Goal: Task Accomplishment & Management: Use online tool/utility

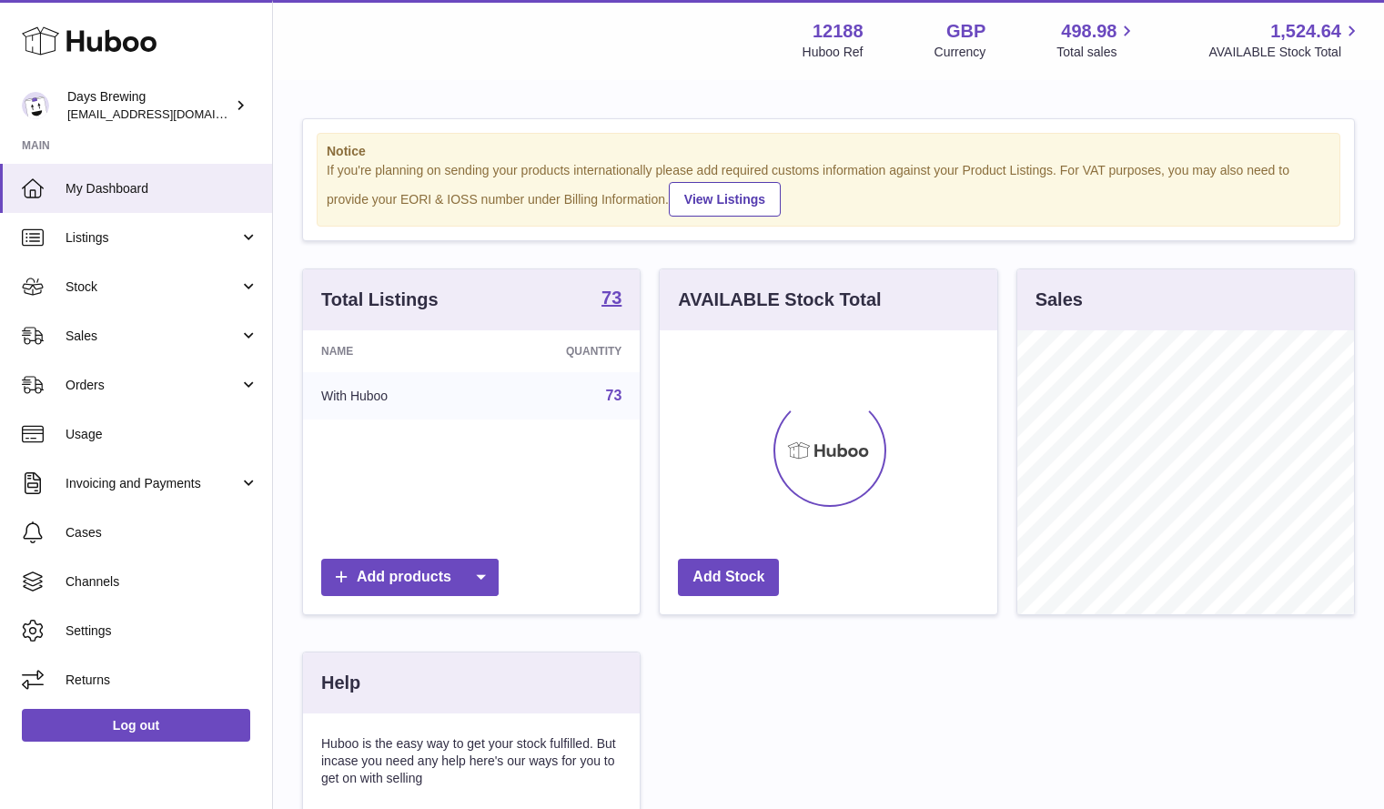
scroll to position [284, 337]
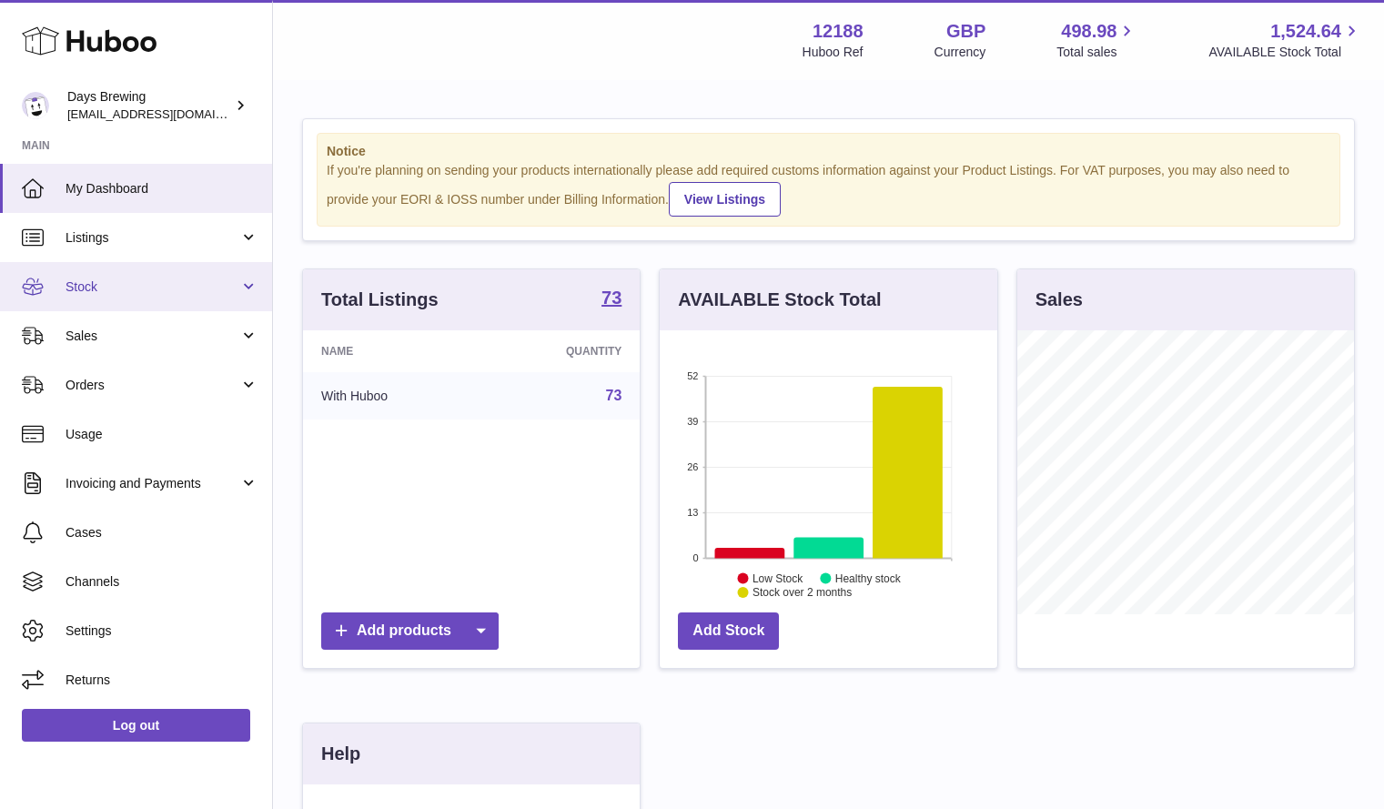
click at [158, 276] on link "Stock" at bounding box center [136, 286] width 272 height 49
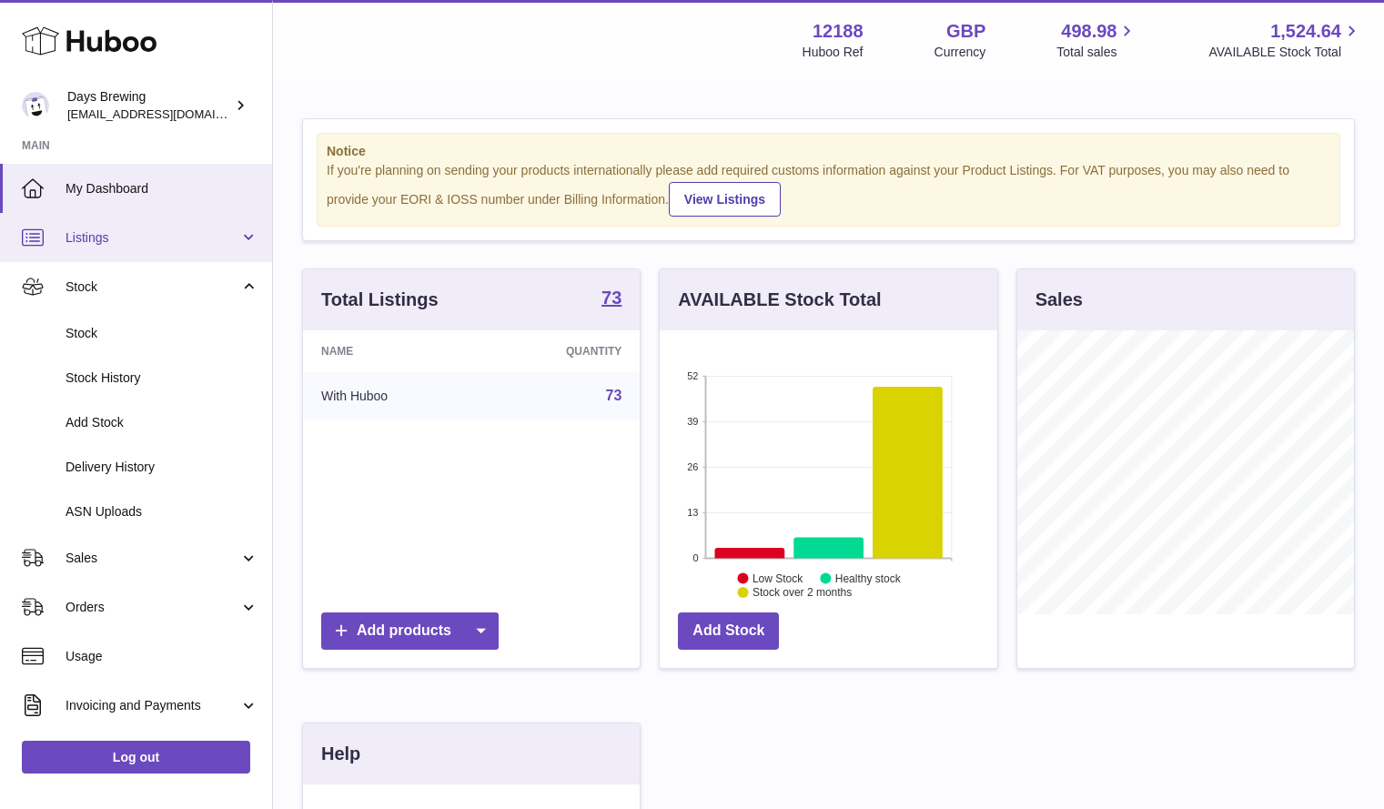
click at [127, 246] on span "Listings" at bounding box center [152, 237] width 174 height 17
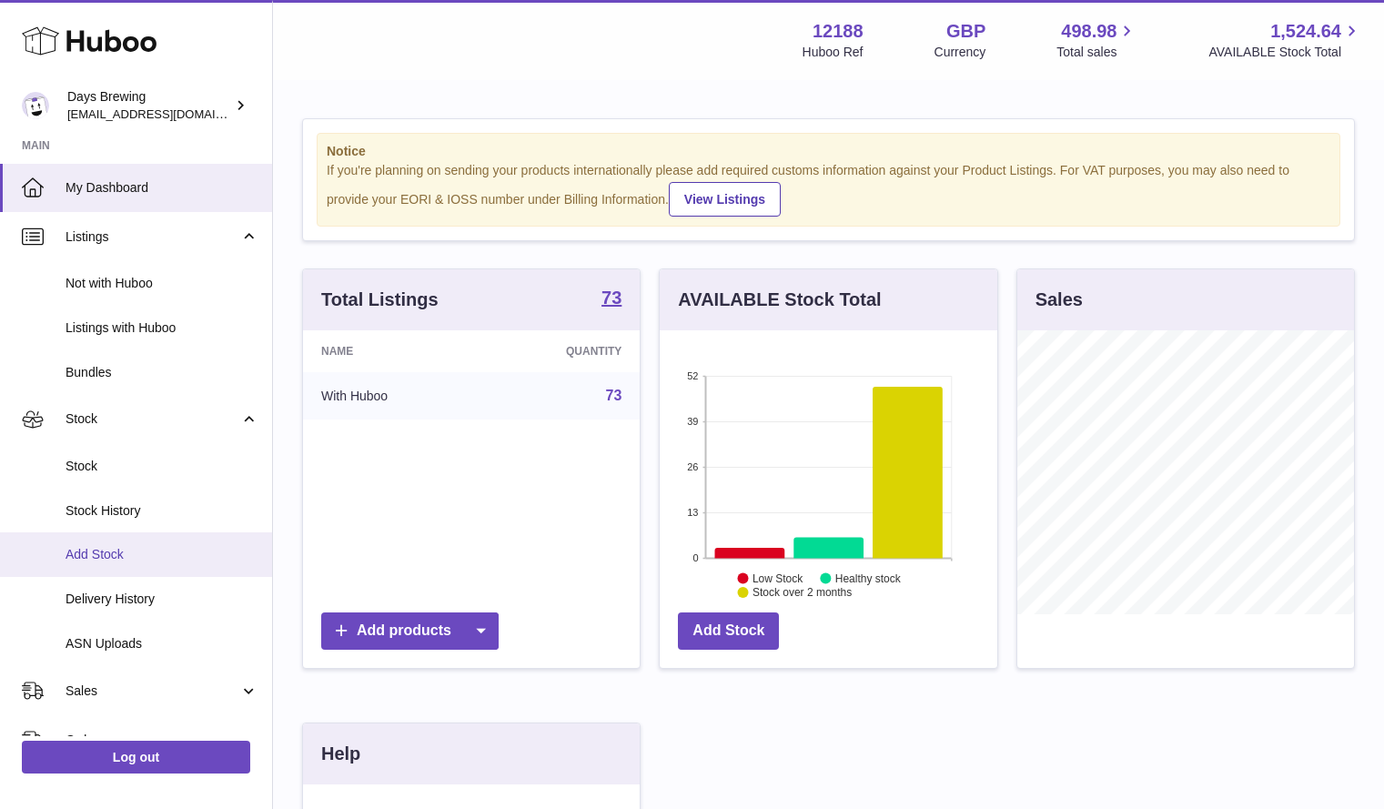
scroll to position [324, 0]
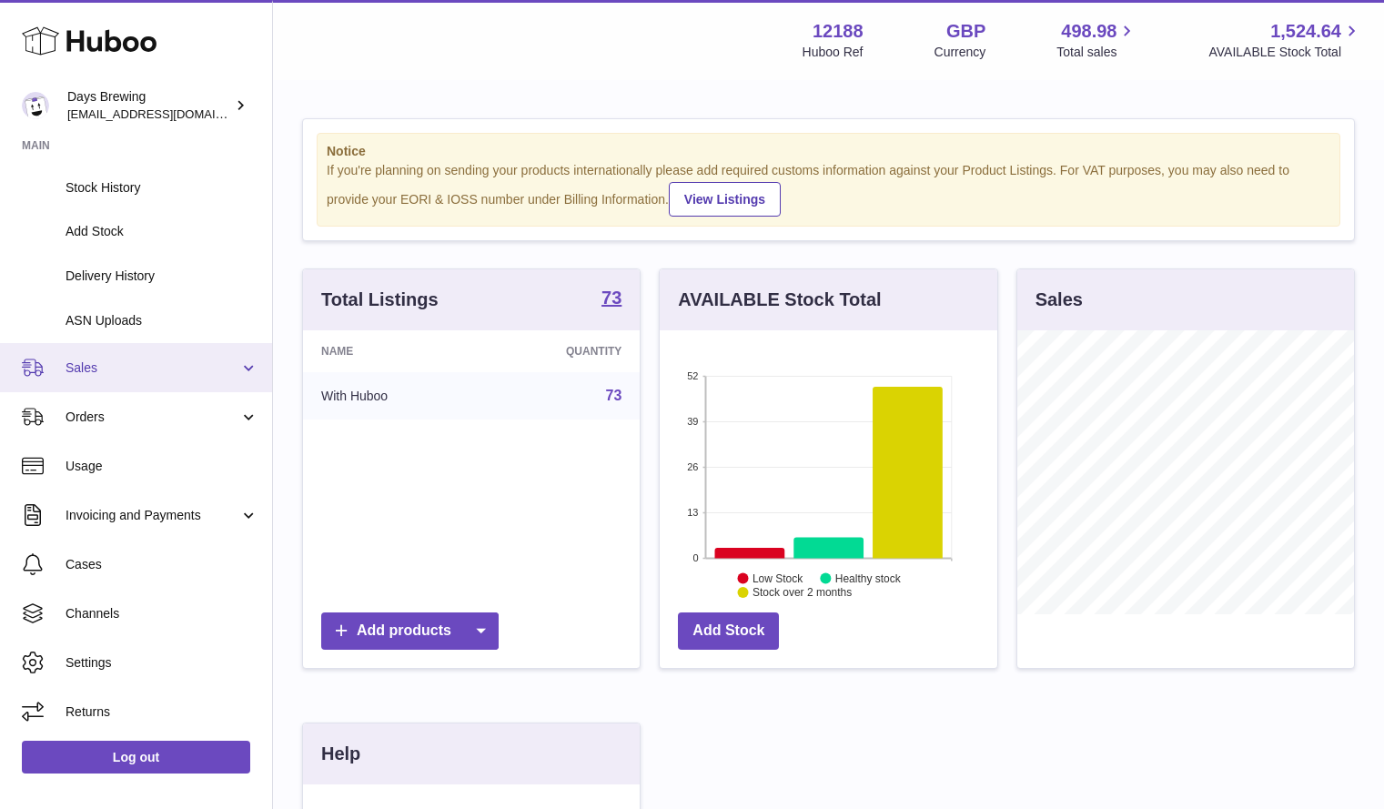
click at [87, 369] on span "Sales" at bounding box center [152, 367] width 174 height 17
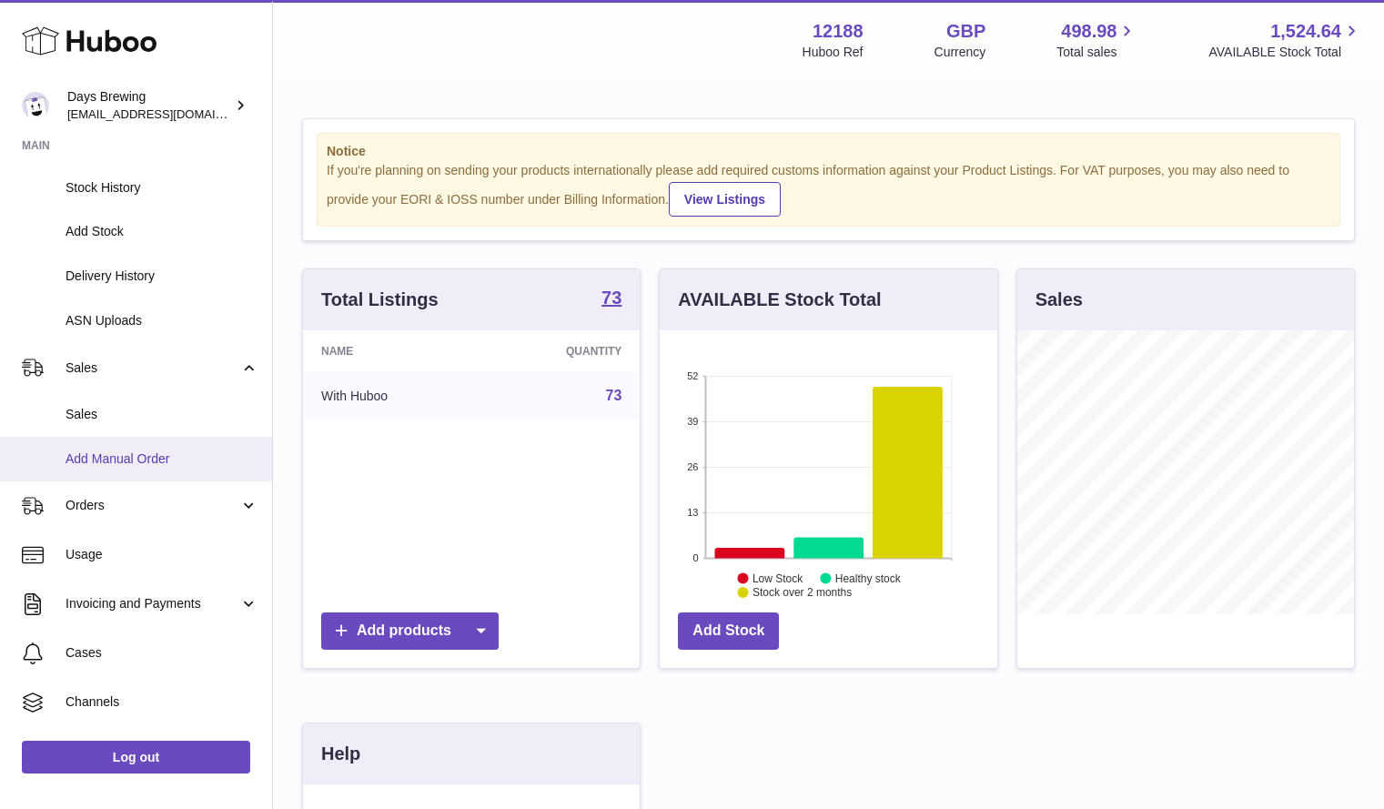
click at [121, 462] on span "Add Manual Order" at bounding box center [161, 458] width 193 height 17
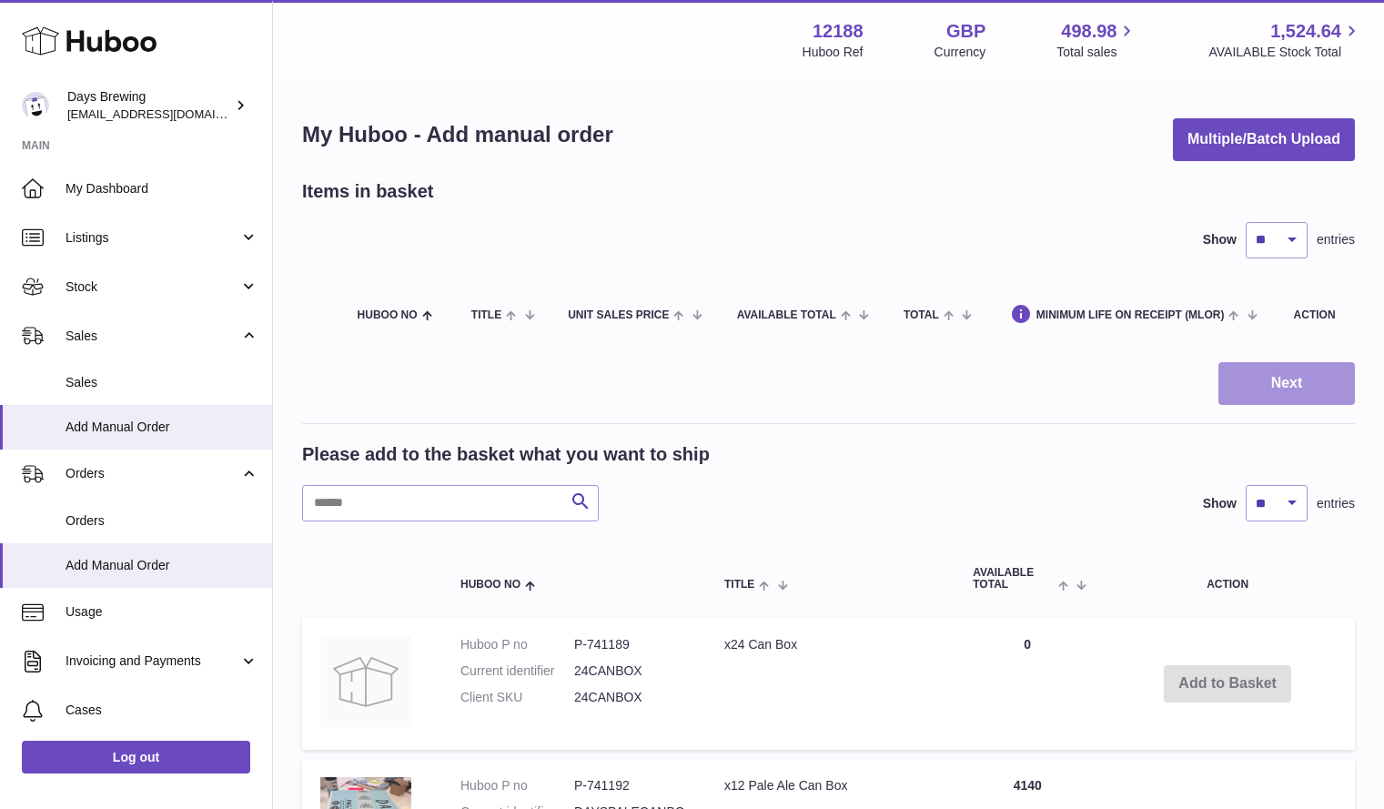
click at [1298, 388] on button "Next" at bounding box center [1286, 383] width 136 height 43
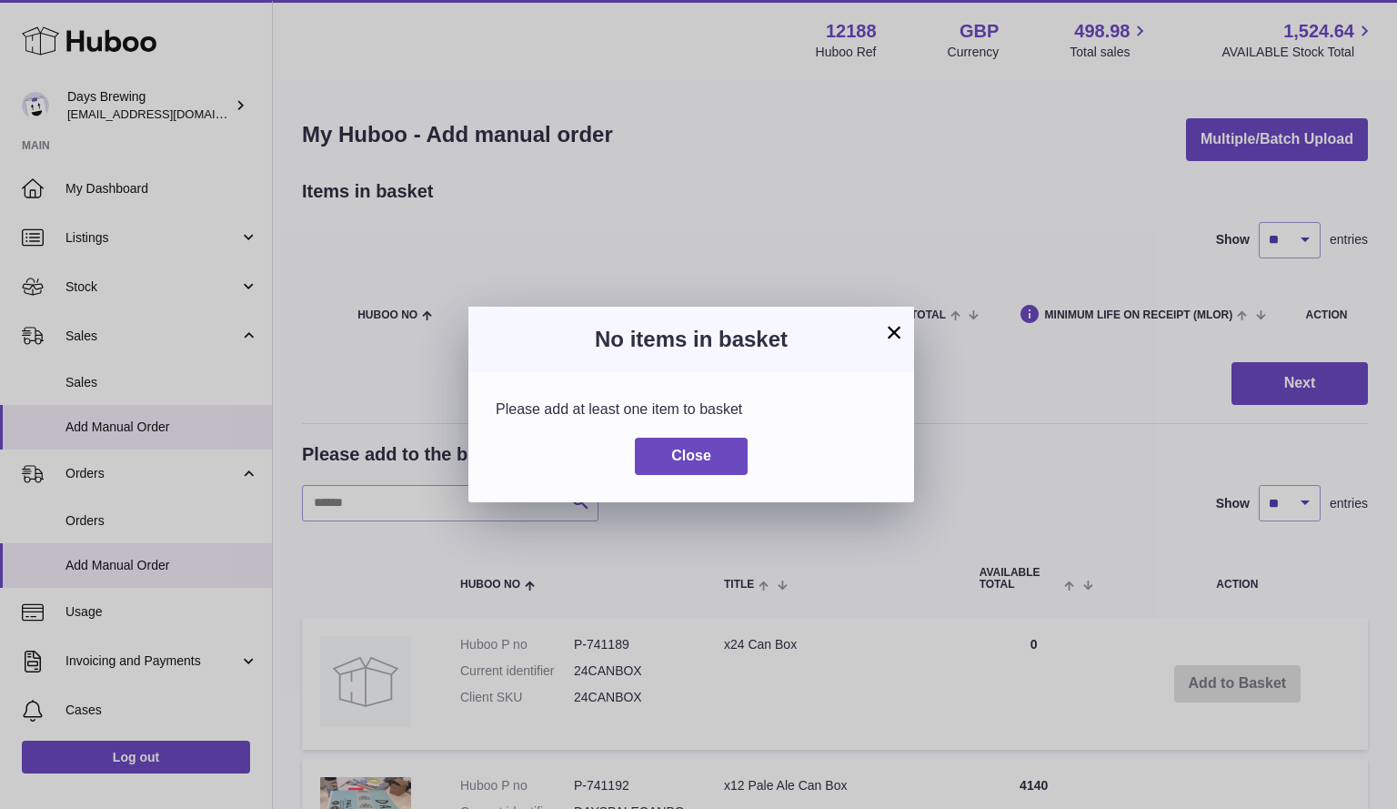
click at [893, 337] on button "×" at bounding box center [894, 332] width 22 height 22
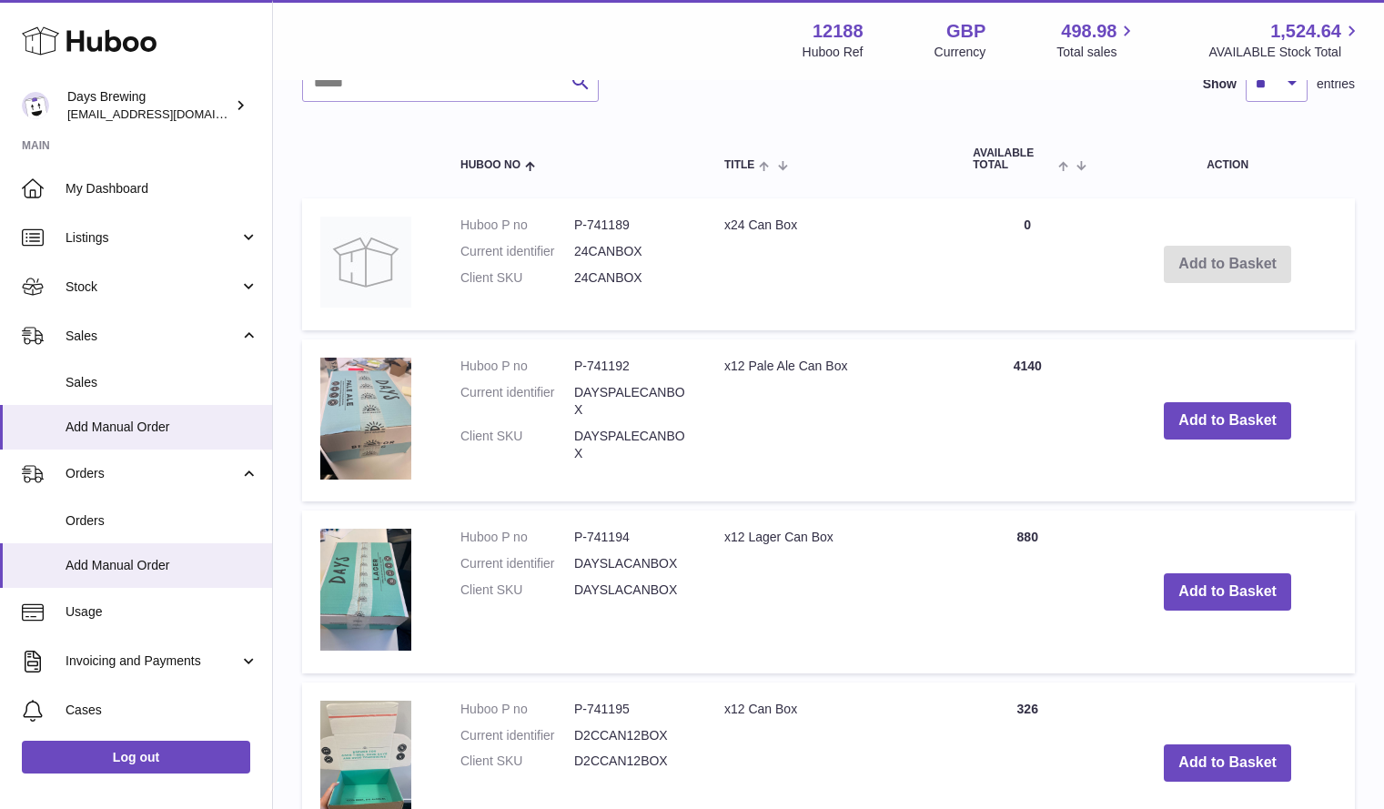
scroll to position [420, 0]
click at [1200, 422] on button "Add to Basket" at bounding box center [1226, 419] width 127 height 37
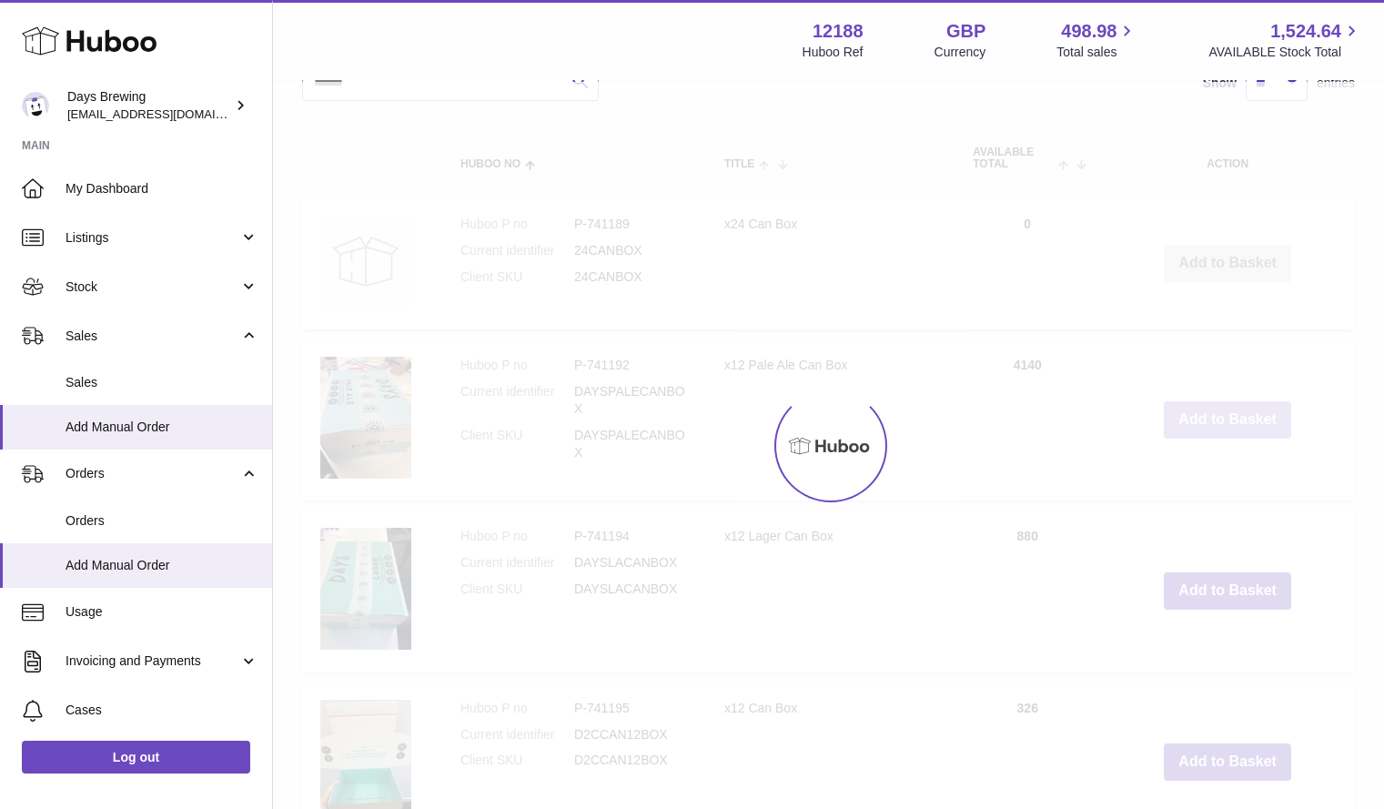
scroll to position [0, 0]
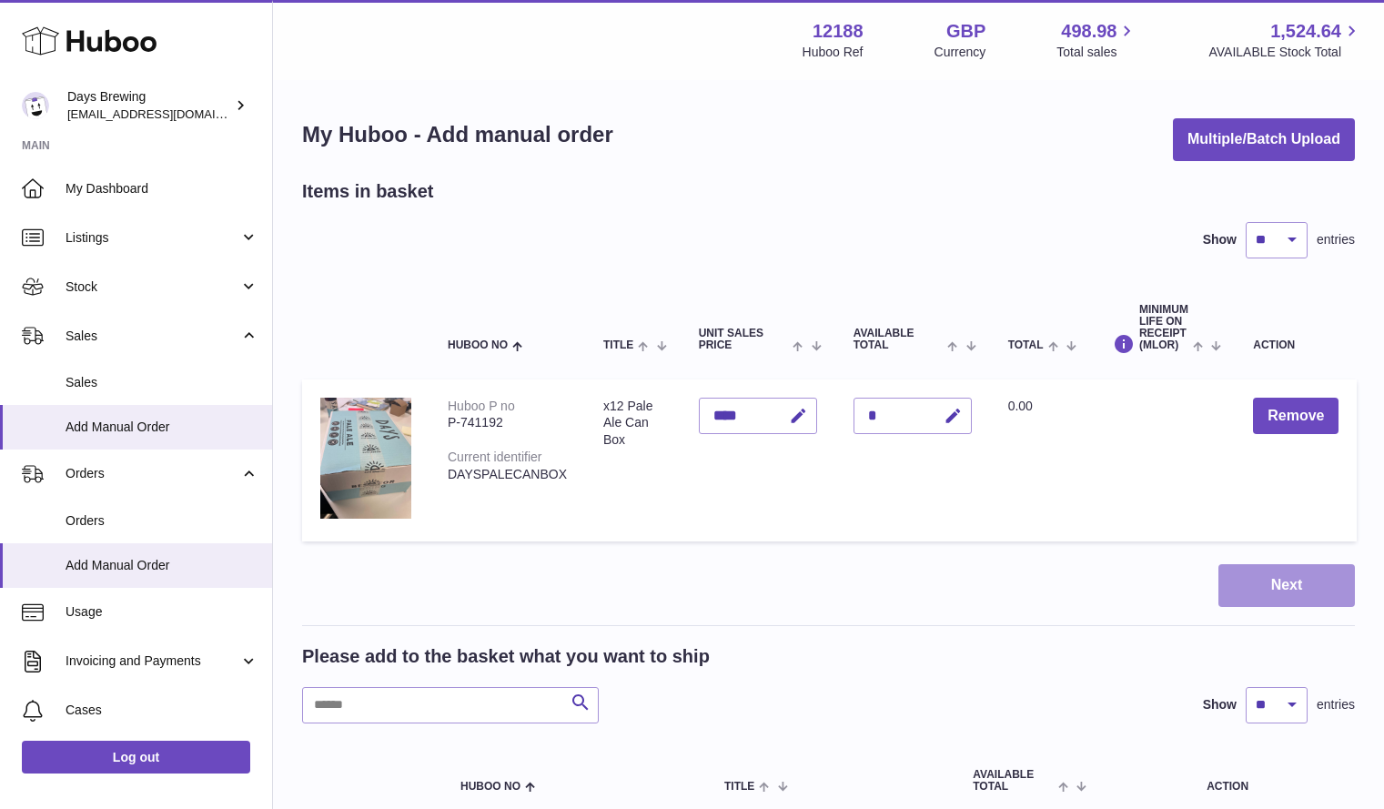
click at [1242, 585] on button "Next" at bounding box center [1286, 585] width 136 height 43
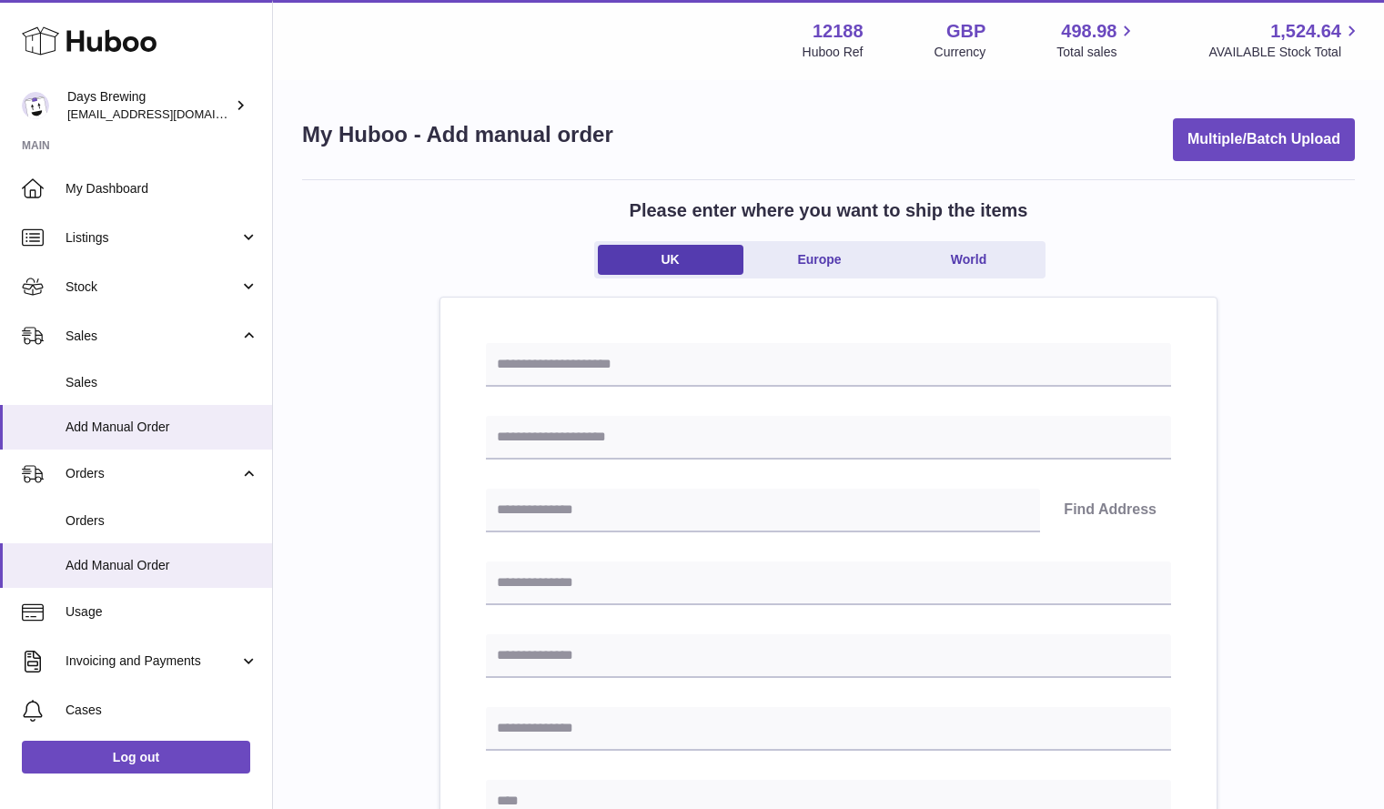
scroll to position [781, 0]
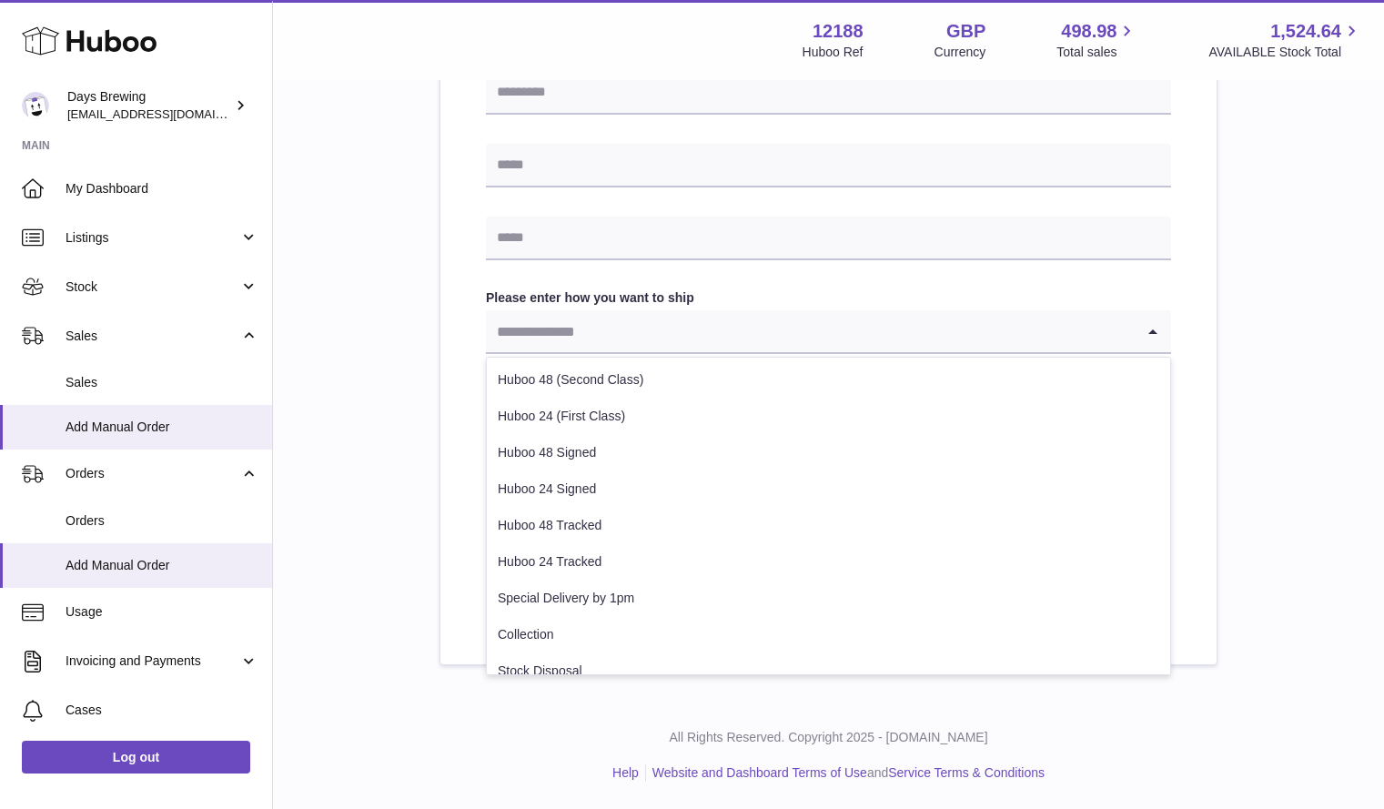
click at [693, 327] on input "Search for option" at bounding box center [810, 331] width 649 height 42
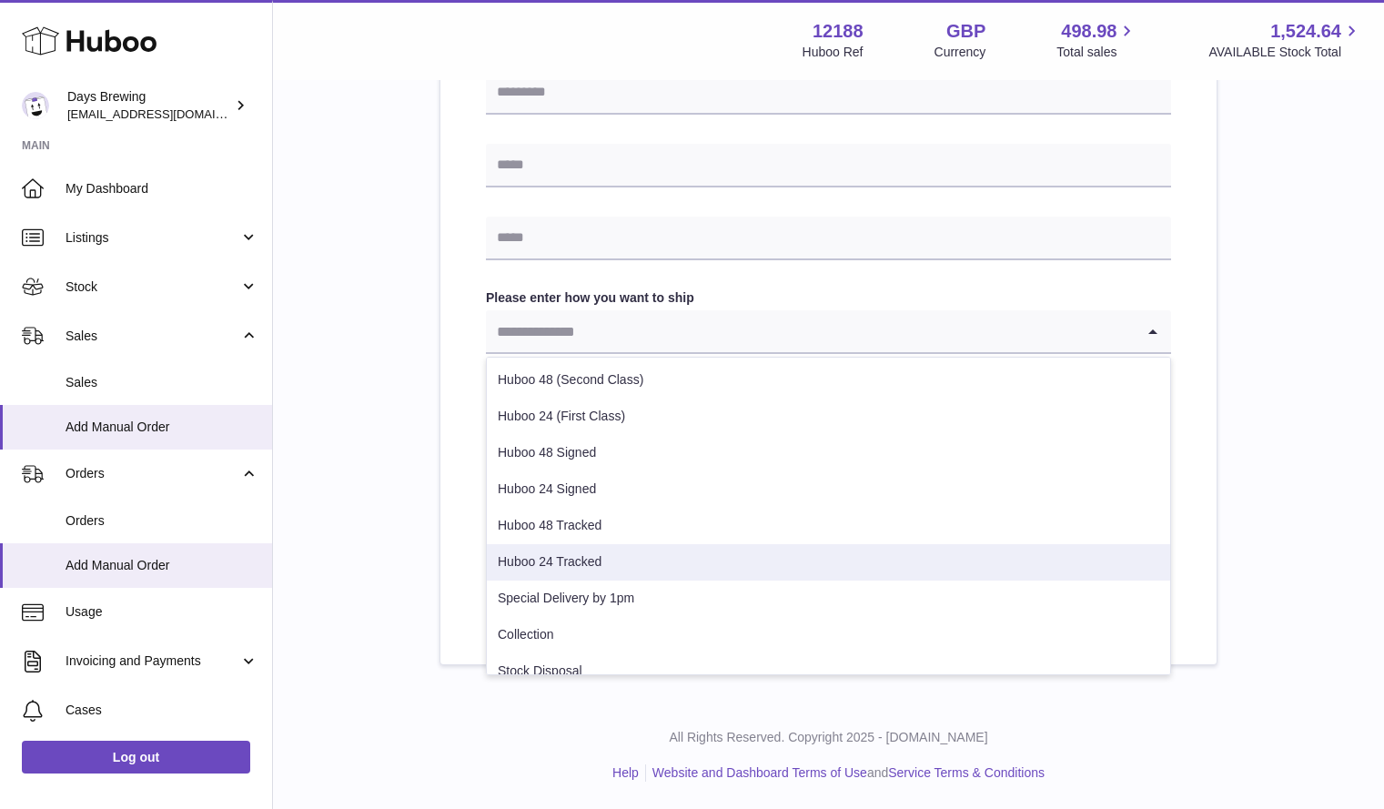
scroll to position [14, 0]
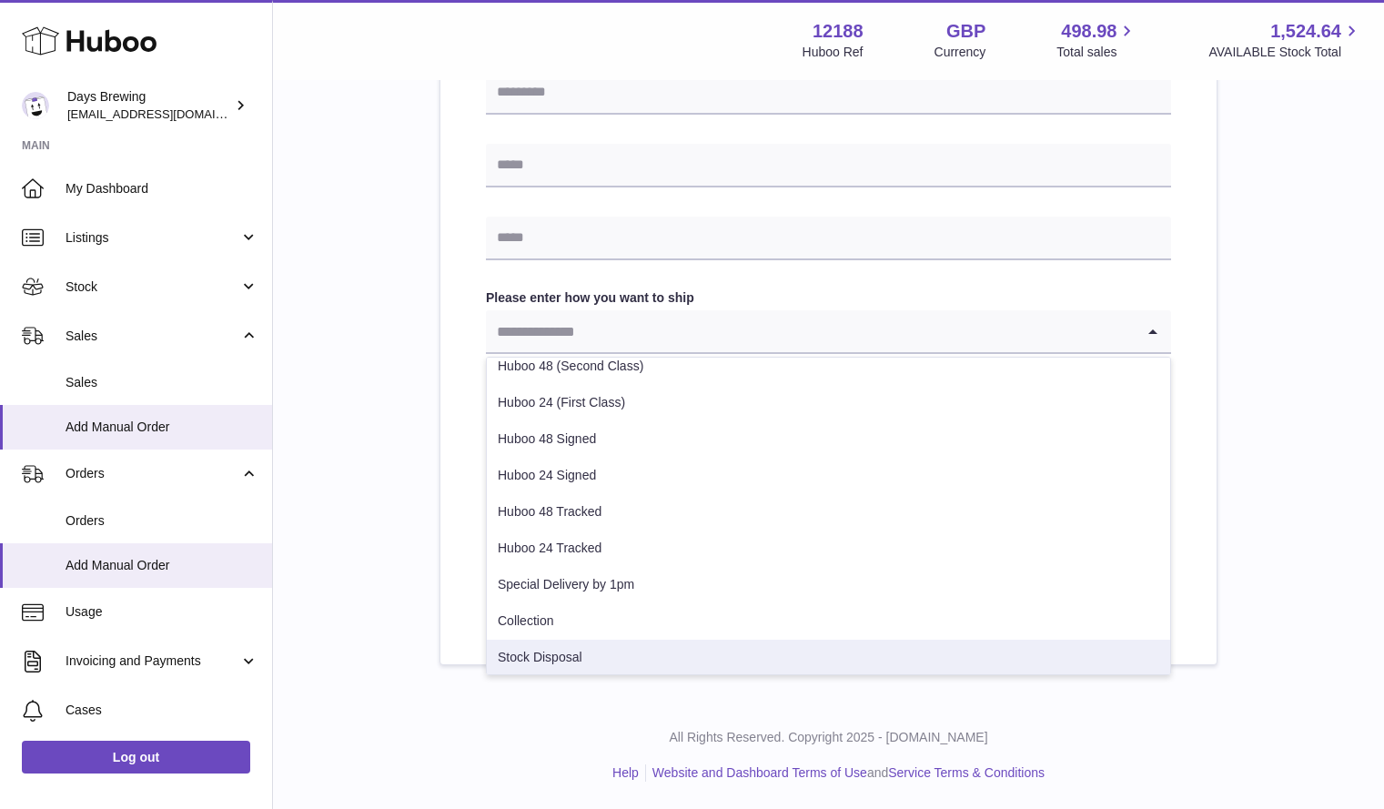
click at [566, 719] on div "All Rights Reserved. Copyright 2025 - Huboo.co.uk Help Website and Dashboard Te…" at bounding box center [828, 754] width 1111 height 107
